Goal: Task Accomplishment & Management: Complete application form

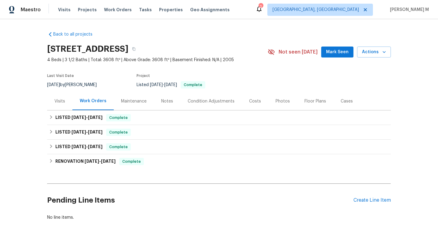
click at [59, 100] on div "Visits" at bounding box center [59, 101] width 11 height 6
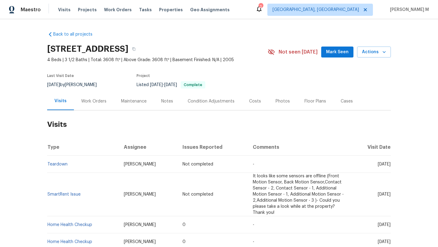
drag, startPoint x: 364, startPoint y: 164, endPoint x: 376, endPoint y: 164, distance: 11.2
click at [378, 164] on span "[DATE]" at bounding box center [384, 164] width 13 height 4
copy span "[DATE]"
click at [93, 100] on div "Work Orders" at bounding box center [93, 101] width 25 height 6
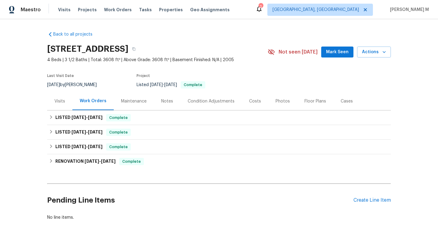
click at [64, 103] on div "Visits" at bounding box center [59, 101] width 25 height 18
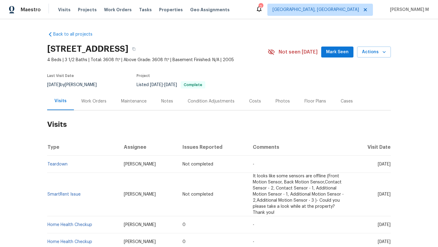
drag, startPoint x: 365, startPoint y: 164, endPoint x: 377, endPoint y: 165, distance: 11.9
click at [378, 165] on span "[DATE]" at bounding box center [384, 164] width 13 height 4
copy span "[DATE]"
click at [91, 105] on div "Work Orders" at bounding box center [94, 101] width 40 height 18
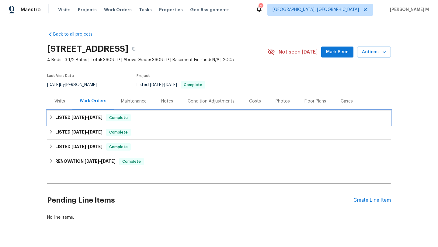
click at [89, 118] on span "[DATE]" at bounding box center [95, 117] width 15 height 4
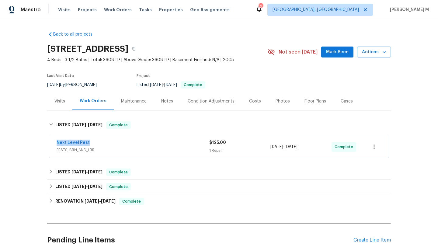
drag, startPoint x: 51, startPoint y: 143, endPoint x: 107, endPoint y: 143, distance: 55.9
click at [107, 143] on div "Next Level Pest PESTS, BRN_AND_LRR $125.00 1 Repair [DATE] - [DATE] Complete" at bounding box center [218, 147] width 339 height 22
copy link "Next Level Pest"
drag, startPoint x: 267, startPoint y: 148, endPoint x: 310, endPoint y: 147, distance: 42.2
click at [310, 147] on div "Next Level Pest PESTS, BRN_AND_LRR $125.00 1 Repair [DATE] - [DATE] Complete" at bounding box center [212, 147] width 310 height 15
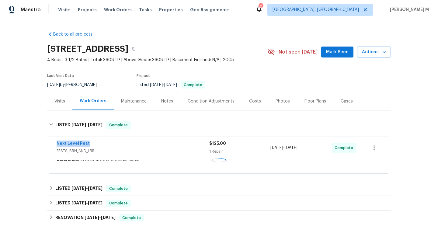
copy div "[DATE] - [DATE]"
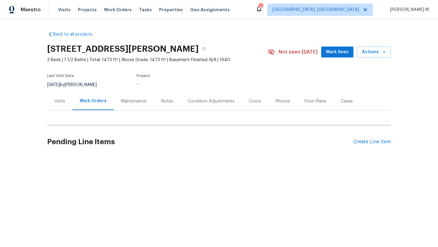
click at [60, 101] on div "Visits" at bounding box center [59, 101] width 11 height 6
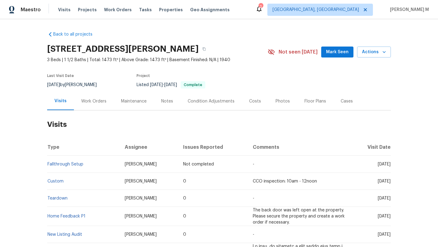
drag, startPoint x: 362, startPoint y: 165, endPoint x: 376, endPoint y: 165, distance: 13.7
click at [378, 165] on span "Tue, Sep 09 2025" at bounding box center [384, 164] width 13 height 4
copy span "Sep 09"
click at [82, 101] on div "Work Orders" at bounding box center [93, 101] width 25 height 6
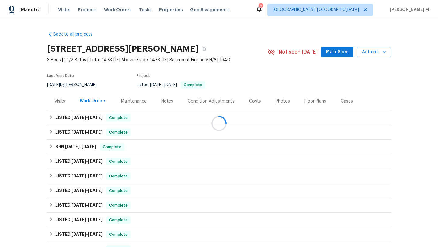
click at [82, 116] on div at bounding box center [219, 123] width 438 height 247
click at [82, 116] on span "8/12/25" at bounding box center [78, 117] width 15 height 4
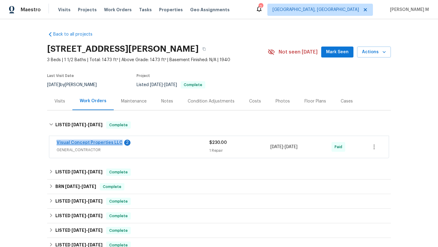
copy link "Visual Concept Properties LLC"
drag, startPoint x: 51, startPoint y: 143, endPoint x: 115, endPoint y: 143, distance: 63.8
click at [115, 143] on div "Visual Concept Properties LLC 2 GENERAL_CONTRACTOR $230.00 1 Repair 8/12/2025 -…" at bounding box center [218, 147] width 339 height 22
drag, startPoint x: 269, startPoint y: 147, endPoint x: 311, endPoint y: 147, distance: 42.6
click at [311, 147] on div "8/12/2025 - 8/18/2025" at bounding box center [300, 147] width 61 height 15
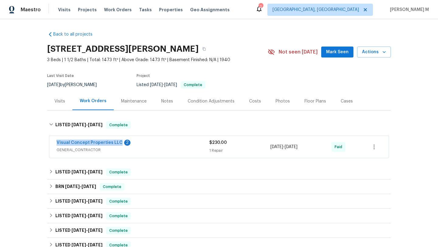
copy span "8/12/2025 - 8/18/2025"
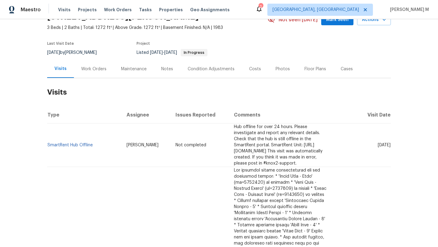
scroll to position [34, 0]
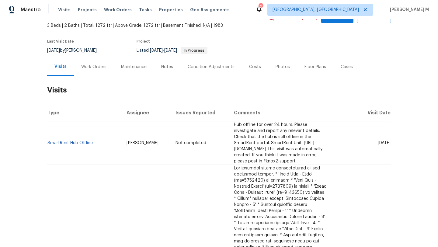
drag, startPoint x: 364, startPoint y: 140, endPoint x: 376, endPoint y: 140, distance: 12.2
click at [378, 141] on span "[DATE]" at bounding box center [384, 143] width 13 height 4
copy span "Sep 17"
click at [94, 74] on div "Work Orders" at bounding box center [94, 67] width 40 height 18
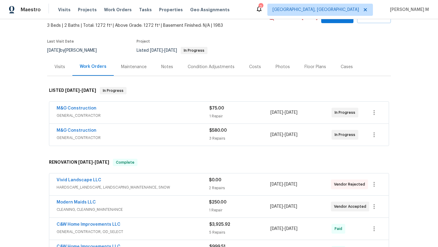
drag, startPoint x: 47, startPoint y: 111, endPoint x: 114, endPoint y: 111, distance: 66.3
click at [114, 111] on div "M&G Construction GENERAL_CONTRACTOR $75.00 1 Repair 9/17/2025 - 9/17/2025 In Pr…" at bounding box center [218, 113] width 339 height 22
drag, startPoint x: 51, startPoint y: 107, endPoint x: 129, endPoint y: 107, distance: 77.8
click at [129, 107] on div "M&G Construction GENERAL_CONTRACTOR $75.00 1 Repair 9/17/2025 - 9/17/2025 In Pr…" at bounding box center [218, 113] width 339 height 22
copy link "M&G Construction"
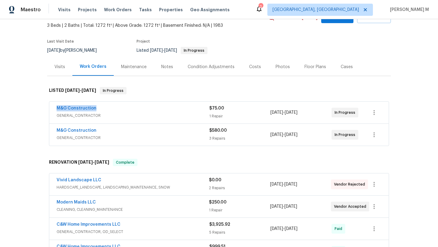
click at [134, 110] on div "M&G Construction" at bounding box center [133, 108] width 153 height 7
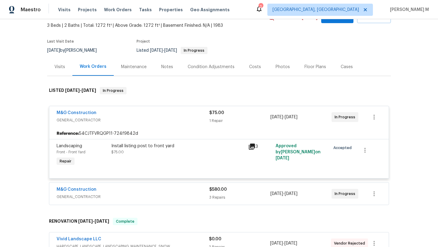
drag, startPoint x: 266, startPoint y: 117, endPoint x: 309, endPoint y: 117, distance: 42.9
click at [309, 117] on div "M&G Construction GENERAL_CONTRACTOR $75.00 1 Repair 9/17/2025 - 9/17/2025 In Pr…" at bounding box center [212, 117] width 310 height 15
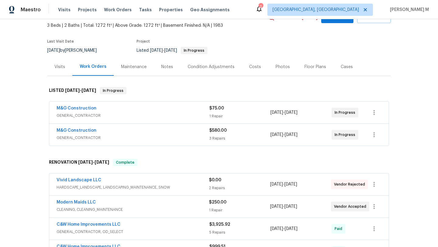
click at [260, 115] on div "1 Repair" at bounding box center [239, 116] width 61 height 6
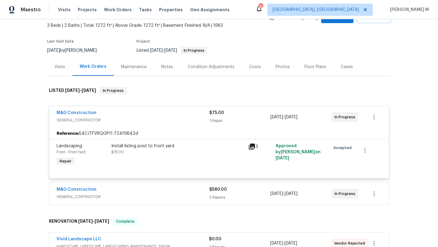
drag, startPoint x: 268, startPoint y: 118, endPoint x: 312, endPoint y: 117, distance: 44.7
click at [312, 117] on div "9/17/2025 - 9/17/2025" at bounding box center [300, 117] width 61 height 15
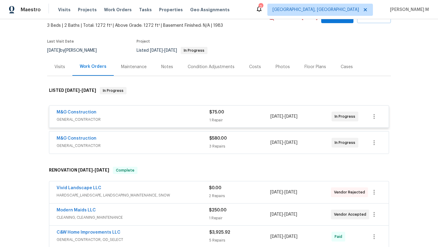
copy span "9/17/2025 - 9/17/2025"
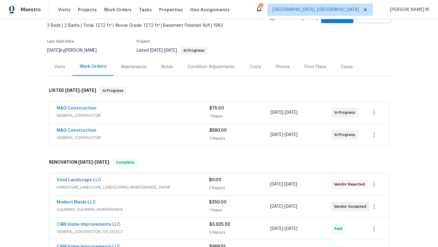
click at [343, 74] on div "Cases" at bounding box center [346, 67] width 27 height 18
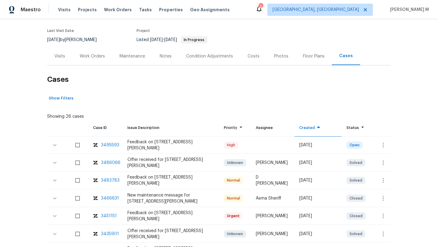
scroll to position [52, 0]
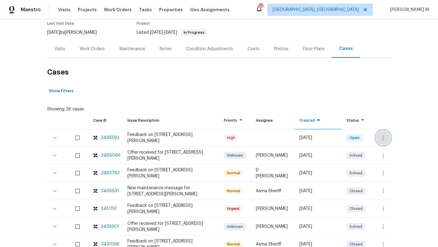
click at [380, 139] on icon "button" at bounding box center [382, 137] width 7 height 7
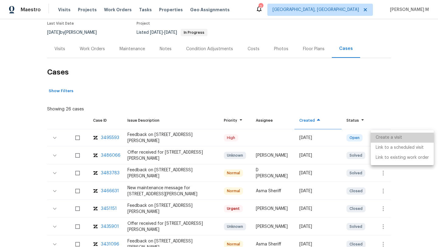
click at [382, 139] on li "Create a visit" at bounding box center [402, 138] width 63 height 10
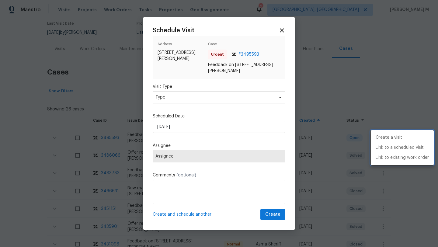
click at [189, 94] on div at bounding box center [219, 123] width 438 height 247
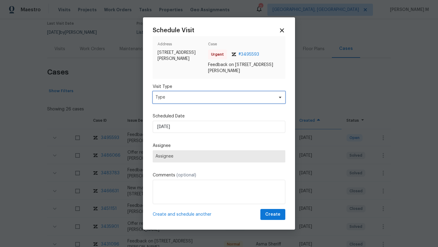
click at [188, 98] on span "Type" at bounding box center [214, 97] width 118 height 6
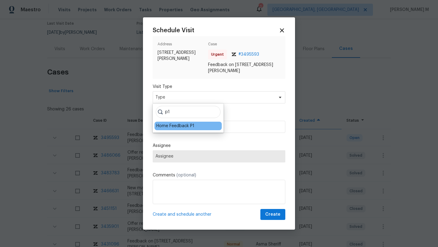
type input "p1"
click at [166, 126] on div "Home Feedback P1" at bounding box center [175, 126] width 38 height 6
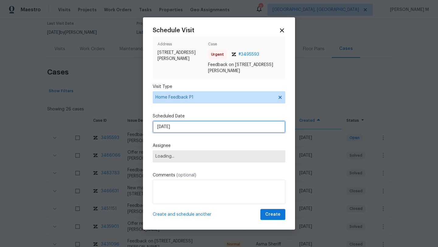
click at [171, 126] on input "17/09/2025" at bounding box center [219, 127] width 133 height 12
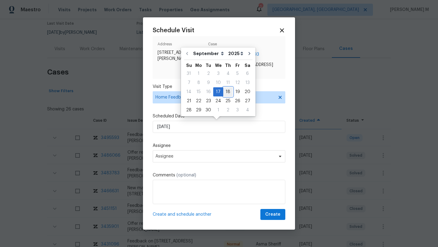
click at [227, 95] on div "18" at bounding box center [227, 92] width 9 height 9
type input "18/09/2025"
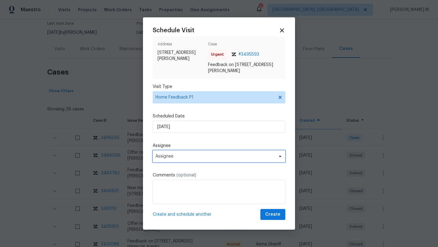
click at [187, 158] on span "Assignee" at bounding box center [214, 156] width 119 height 5
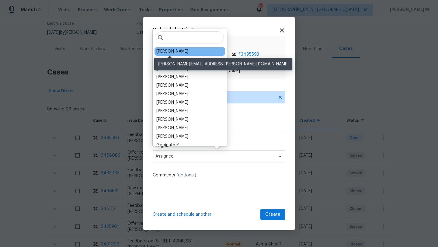
click at [171, 52] on div "Nelson Flores" at bounding box center [172, 51] width 32 height 6
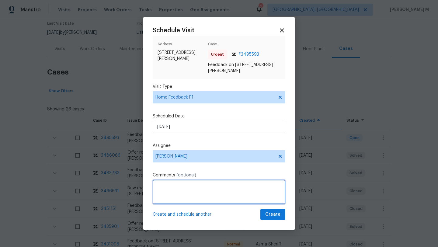
click at [169, 190] on textarea at bounding box center [219, 192] width 133 height 24
click at [189, 188] on textarea "We received" at bounding box center [219, 192] width 133 height 24
paste textarea "no lb at the property"
paste textarea "Kindly complete the visit and update if any WO needs to be created. Thank you"
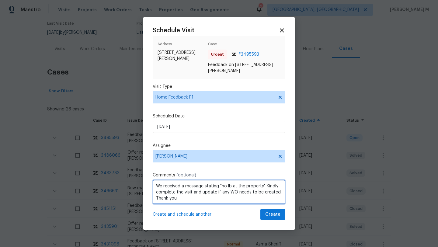
scroll to position [1, 0]
click at [210, 200] on textarea "We received a message stating "no lb at the property." Kindly complete the visi…" at bounding box center [219, 192] width 133 height 24
click at [224, 199] on textarea "We received a message stating "no lb at the property." Kindly complete the visi…" at bounding box center [219, 192] width 133 height 24
type textarea "We received a message stating "no lb at the property." Kindly complete the visi…"
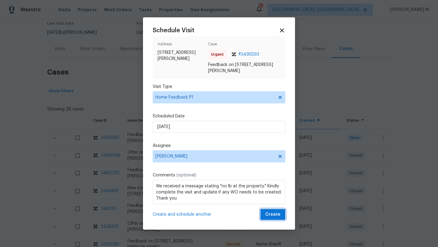
click at [268, 215] on span "Create" at bounding box center [272, 215] width 15 height 8
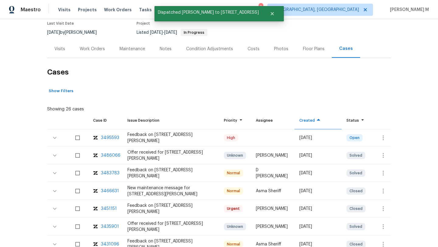
click at [61, 56] on div "Visits" at bounding box center [59, 49] width 25 height 18
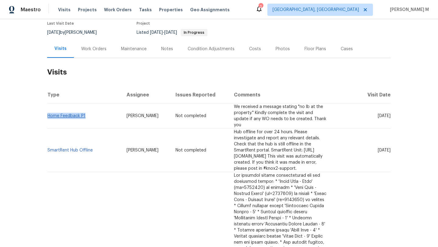
drag, startPoint x: 86, startPoint y: 115, endPoint x: 46, endPoint y: 114, distance: 39.5
click at [47, 114] on td "Home Feedback P1" at bounding box center [84, 115] width 74 height 25
copy link "Home Feedback P1"
drag, startPoint x: 117, startPoint y: 114, endPoint x: 160, endPoint y: 114, distance: 42.6
click at [160, 114] on tr "Home Feedback P1 Nelson Flores Not completed We received a message stating "no …" at bounding box center [218, 115] width 343 height 25
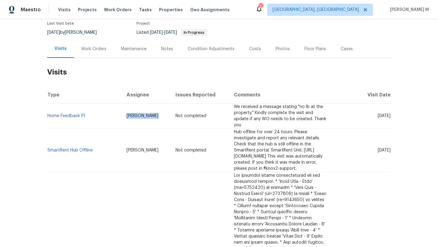
copy span "Nelson Flores"
click at [126, 114] on span "Nelson Flores" at bounding box center [142, 116] width 32 height 4
drag, startPoint x: 117, startPoint y: 114, endPoint x: 156, endPoint y: 114, distance: 38.9
click at [156, 114] on td "Nelson Flores" at bounding box center [146, 115] width 49 height 25
copy span "Nelson Flores"
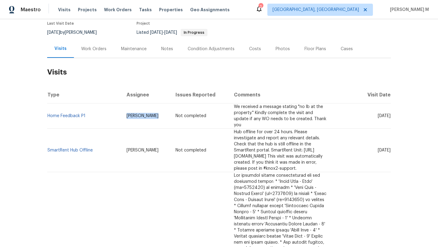
drag, startPoint x: 364, startPoint y: 112, endPoint x: 376, endPoint y: 113, distance: 11.9
click at [378, 114] on span "Thu, Sep 18 2025" at bounding box center [384, 116] width 13 height 4
copy span "Sep 18"
